Goal: Task Accomplishment & Management: Manage account settings

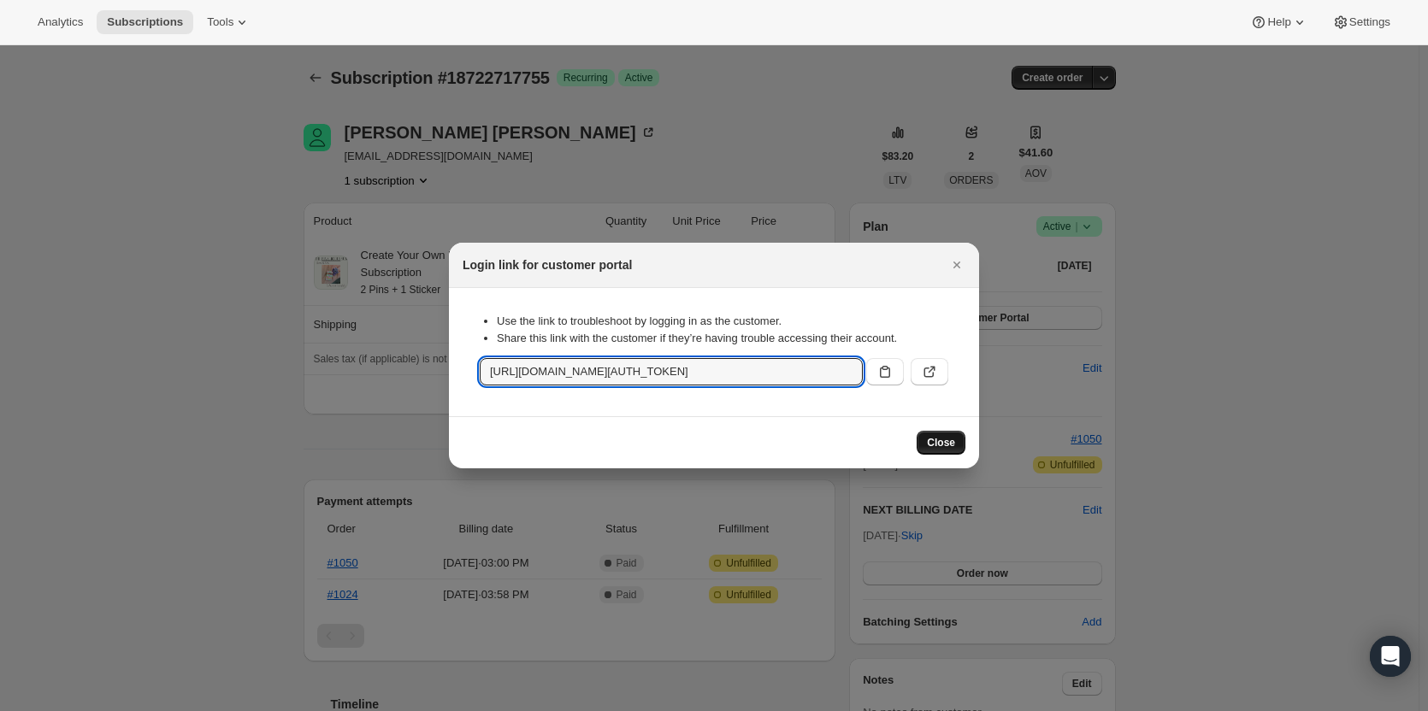
click at [944, 440] on span "Close" at bounding box center [941, 443] width 28 height 14
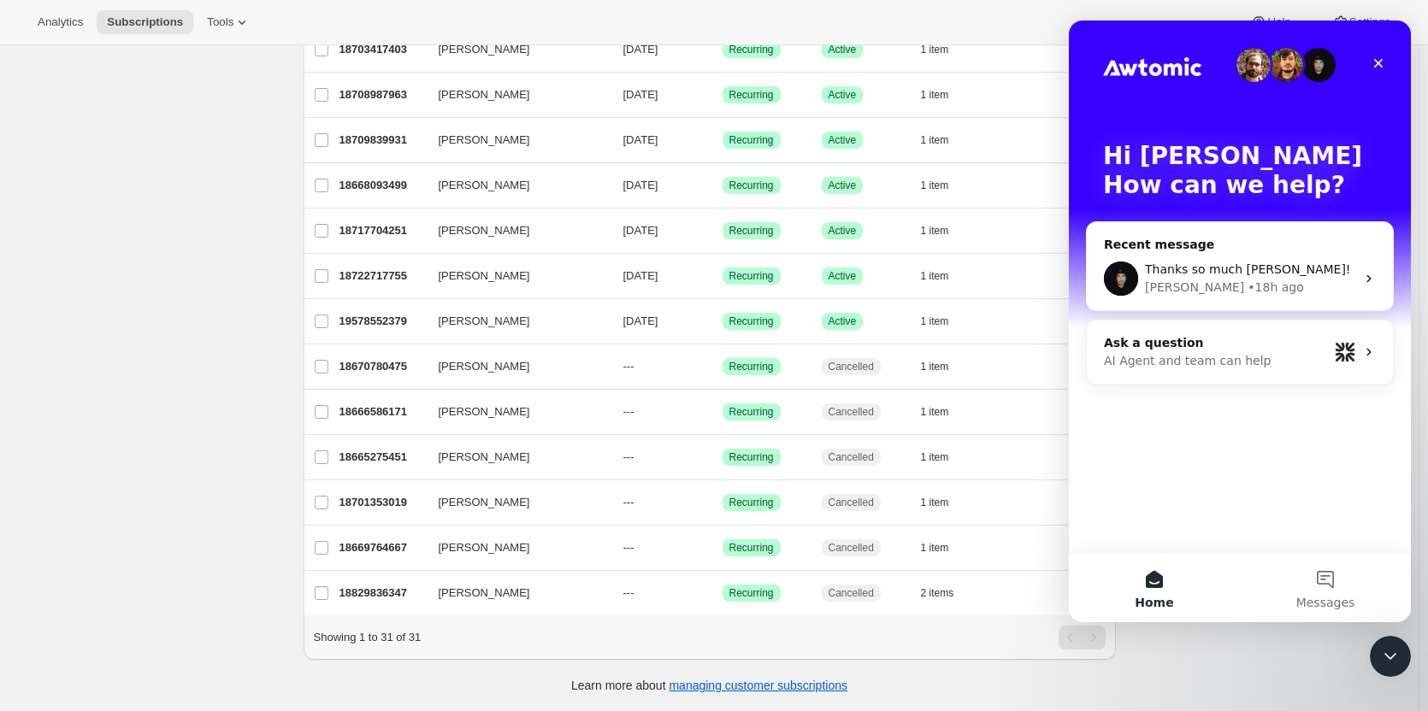
scroll to position [989, 0]
click at [1380, 62] on icon "Close" at bounding box center [1378, 63] width 9 height 9
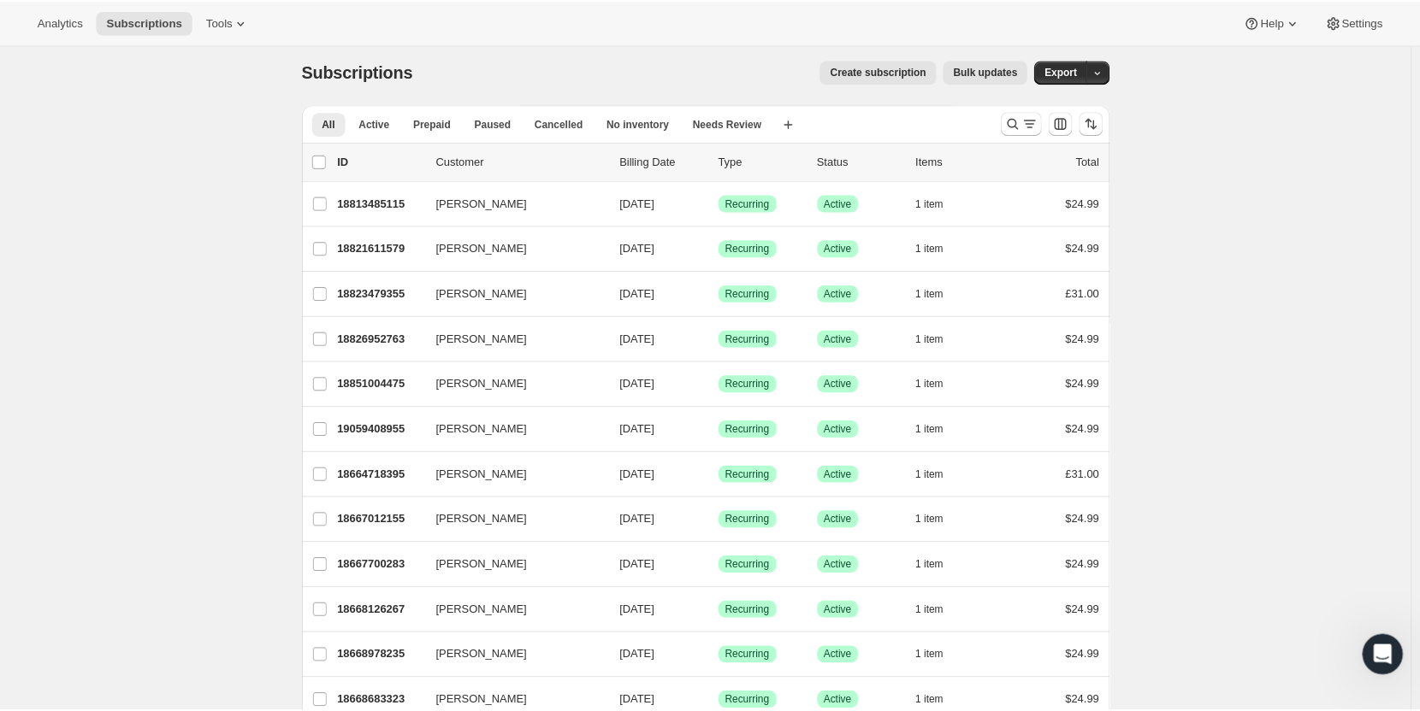
scroll to position [0, 0]
